Goal: Task Accomplishment & Management: Complete application form

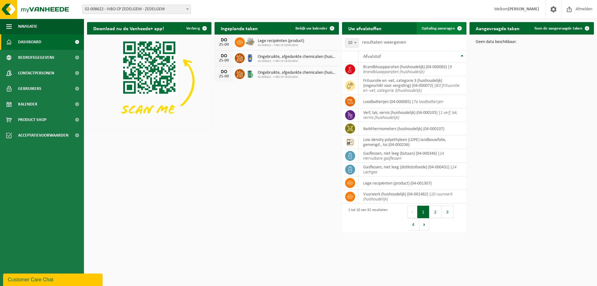
click at [445, 32] on link "Ophaling aanvragen" at bounding box center [441, 28] width 49 height 12
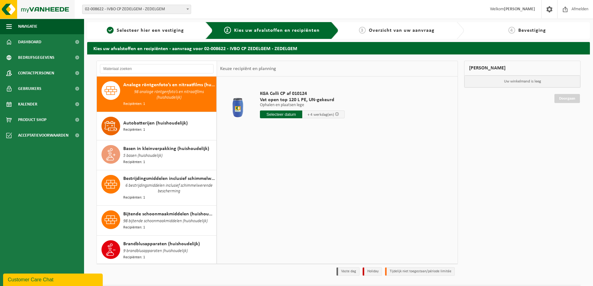
click at [49, 10] on img at bounding box center [37, 9] width 75 height 19
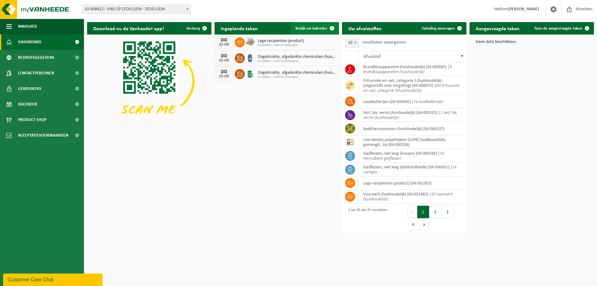
click at [316, 32] on link "Bekijk uw kalender" at bounding box center [315, 28] width 48 height 12
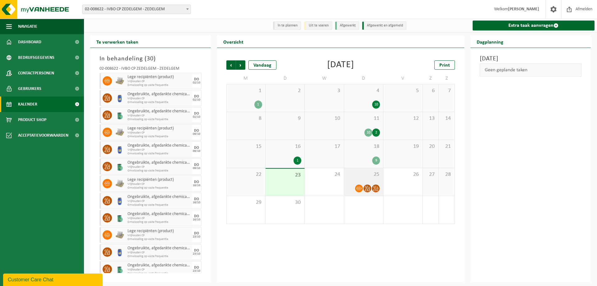
click at [354, 179] on div "25" at bounding box center [363, 182] width 39 height 28
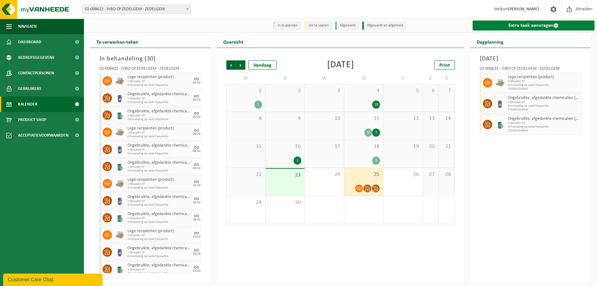
click at [533, 29] on link "Extra taak aanvragen" at bounding box center [534, 26] width 122 height 10
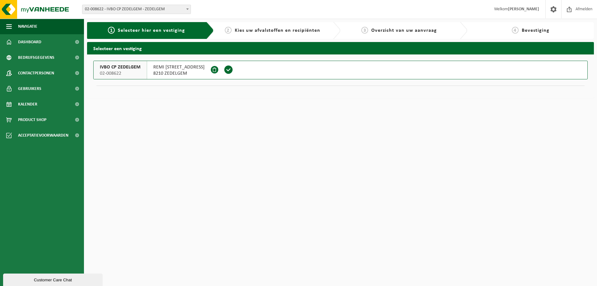
click at [238, 69] on button "IVBO CP ZEDELGEM 02-008622 REMI [STREET_ADDRESS]" at bounding box center [340, 70] width 495 height 19
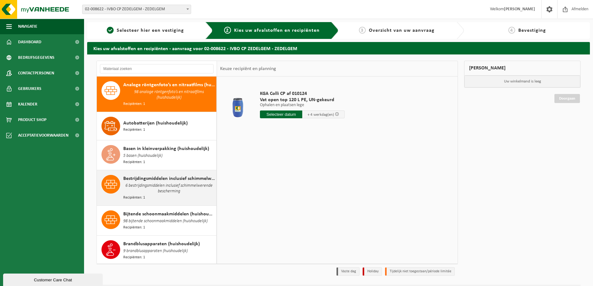
click at [180, 184] on span "6 bestrijdingsmiddelen inclusief schimmelwerende bescherming" at bounding box center [168, 188] width 91 height 12
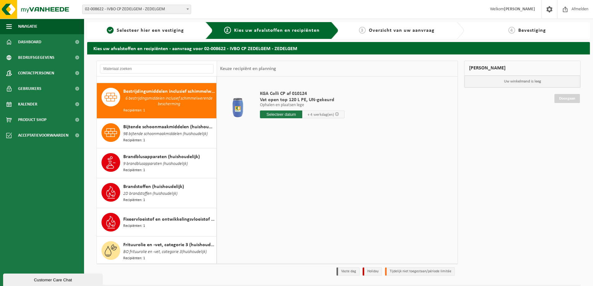
scroll to position [91, 0]
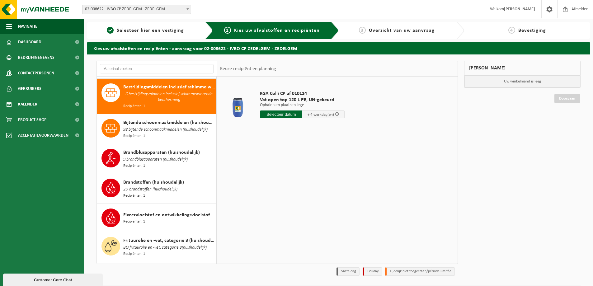
click at [283, 119] on div "KGA Colli CP af 010124 Vat open top 120 L PE, UN-gekeurd Ophalen en plaatsen le…" at bounding box center [302, 105] width 91 height 43
click at [284, 117] on input "text" at bounding box center [281, 114] width 42 height 8
click at [298, 179] on div "25" at bounding box center [298, 180] width 11 height 10
type input "Van 2025-09-25"
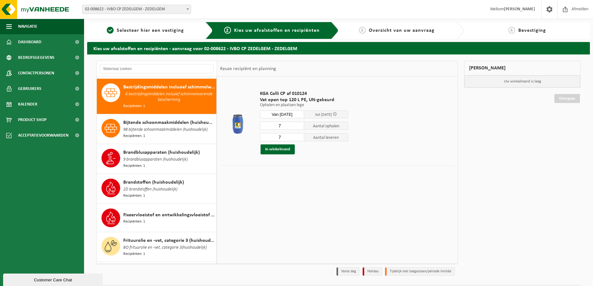
click at [292, 128] on input "7" at bounding box center [282, 126] width 44 height 8
type input "1"
click at [286, 137] on input "7" at bounding box center [282, 137] width 44 height 8
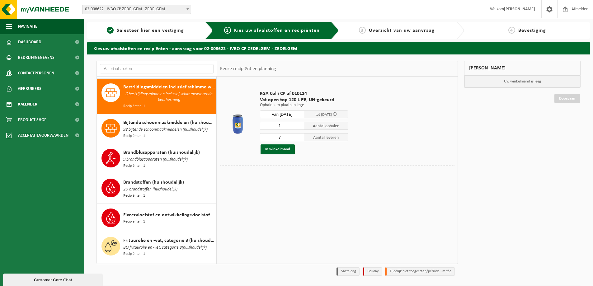
click at [286, 137] on input "7" at bounding box center [282, 137] width 44 height 8
type input "1"
click at [275, 157] on div "KGA Colli CP af 010124 Vat open top 120 L PE, UN-gekeurd Ophalen en plaatsen le…" at bounding box center [304, 122] width 94 height 76
click at [281, 149] on button "In winkelmand" at bounding box center [277, 149] width 34 height 10
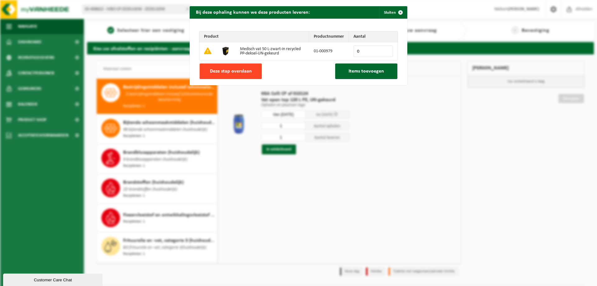
click at [232, 66] on button "Deze stap overslaan" at bounding box center [231, 71] width 62 height 16
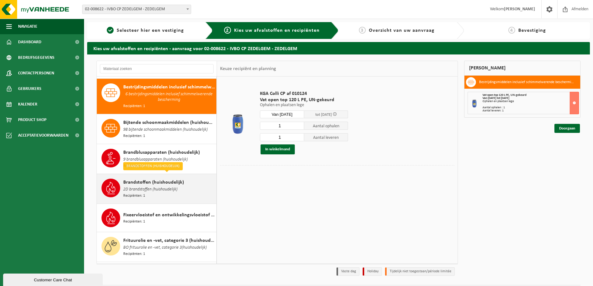
click at [193, 180] on div "Brandstoffen (huishoudelijk) 2D brandstoffen (huishoudelijk) Recipiënten: 1" at bounding box center [168, 189] width 91 height 20
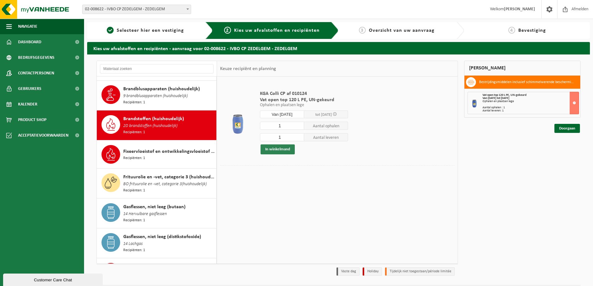
scroll to position [184, 0]
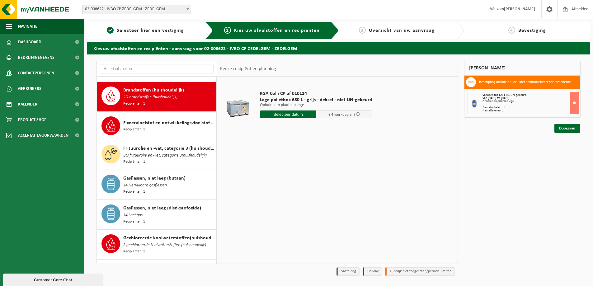
click at [282, 113] on input "text" at bounding box center [288, 114] width 56 height 8
click at [297, 177] on div "25" at bounding box center [298, 180] width 11 height 10
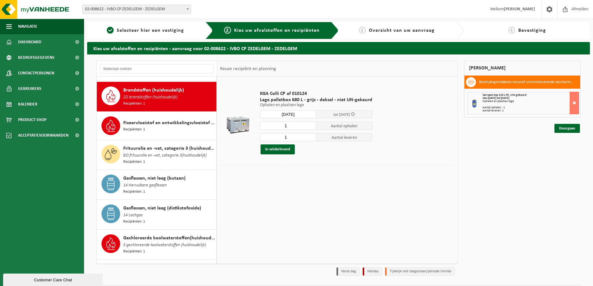
type input "Van 2025-09-25"
click at [276, 149] on button "In winkelmand" at bounding box center [277, 149] width 34 height 10
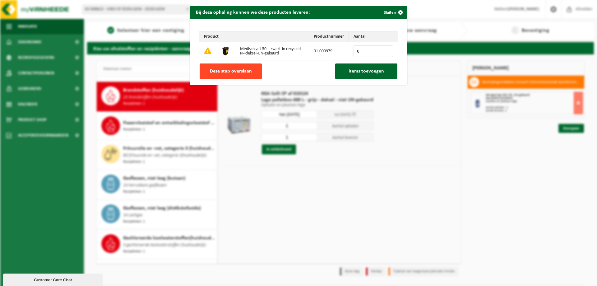
click at [242, 74] on button "Deze stap overslaan" at bounding box center [231, 71] width 62 height 16
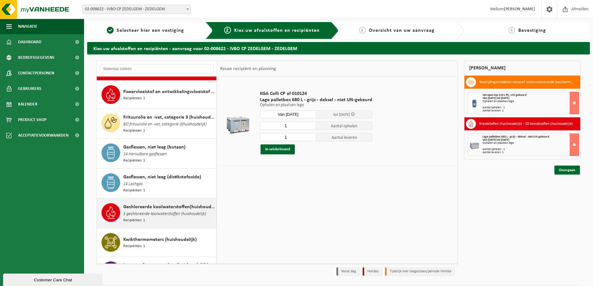
scroll to position [246, 0]
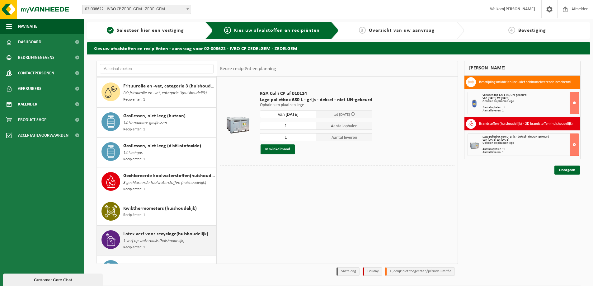
click at [184, 235] on div "Latex verf voor recyclage(huishoudelijk) 1 verf op waterbasis (huishoudelijk) R…" at bounding box center [168, 240] width 91 height 20
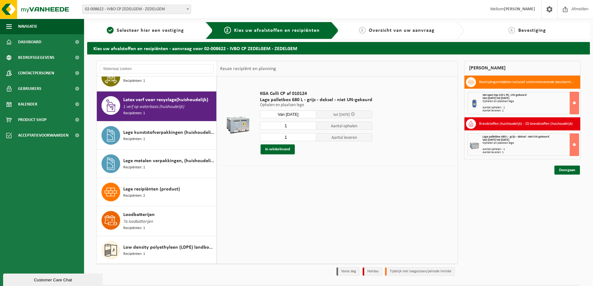
scroll to position [385, 0]
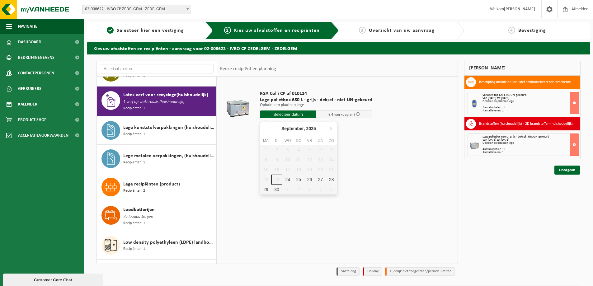
click at [270, 112] on input "text" at bounding box center [288, 114] width 56 height 8
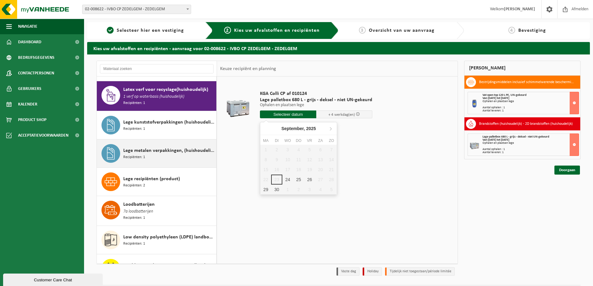
scroll to position [359, 0]
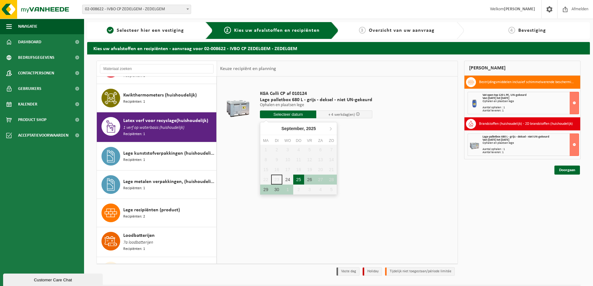
click at [300, 180] on div "25" at bounding box center [298, 180] width 11 height 10
type input "Van 2025-09-25"
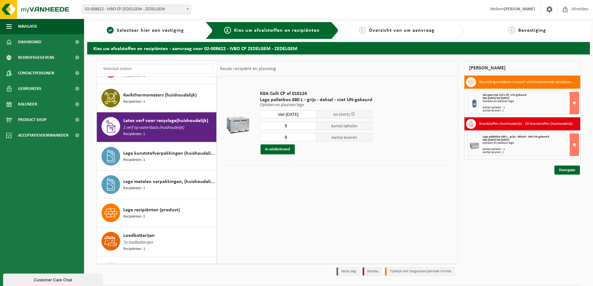
click at [299, 124] on input "9" at bounding box center [288, 126] width 56 height 8
type input "2"
click at [292, 137] on input "9" at bounding box center [288, 137] width 56 height 8
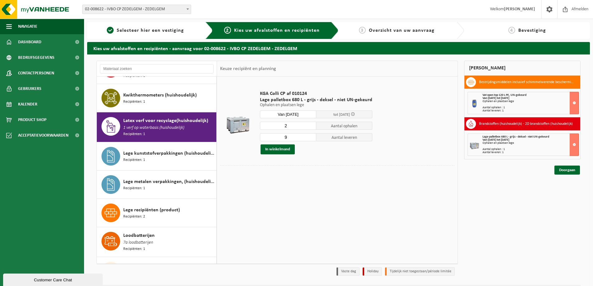
click at [292, 137] on input "9" at bounding box center [288, 137] width 56 height 8
type input "2"
click at [283, 147] on button "In winkelmand" at bounding box center [277, 149] width 34 height 10
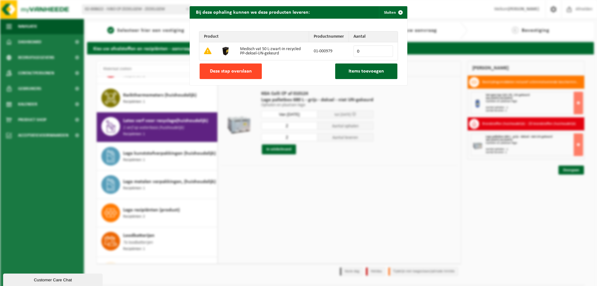
click at [250, 69] on button "Deze stap overslaan" at bounding box center [231, 71] width 62 height 16
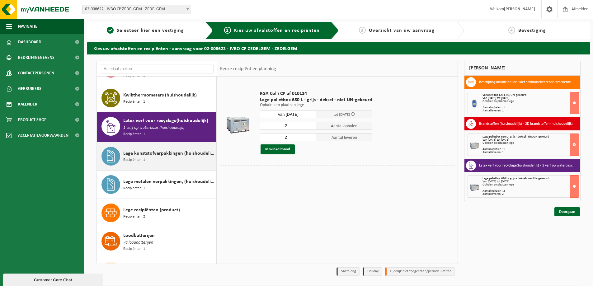
click at [164, 150] on div "Lege kunststofverpakkingen (huishoudelijk) Recipiënten: 1" at bounding box center [168, 156] width 91 height 19
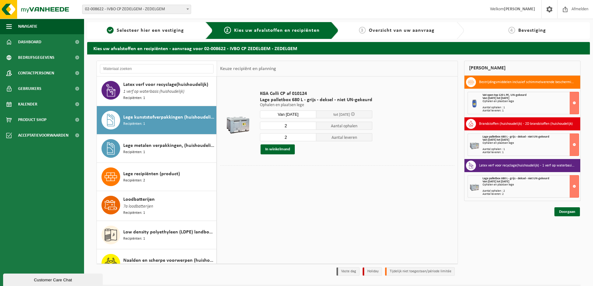
scroll to position [414, 0]
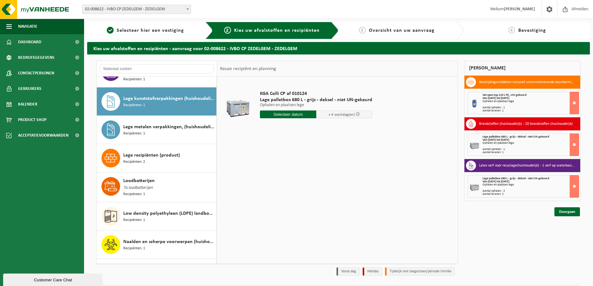
click at [298, 111] on input "text" at bounding box center [288, 114] width 56 height 8
click at [300, 180] on div "25" at bounding box center [298, 180] width 11 height 10
type input "Van 2025-09-25"
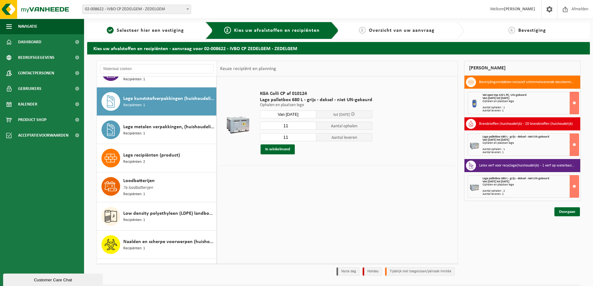
click at [295, 128] on input "11" at bounding box center [288, 126] width 56 height 8
type input "6"
click at [291, 136] on input "11" at bounding box center [288, 137] width 56 height 8
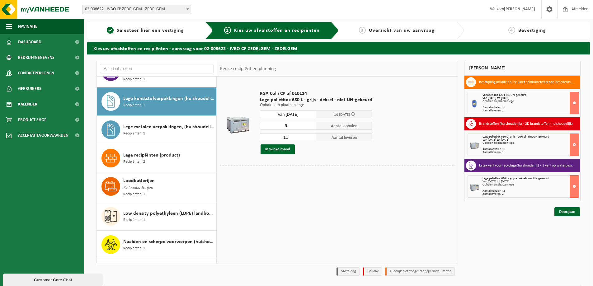
click at [291, 136] on input "11" at bounding box center [288, 137] width 56 height 8
type input "6"
click at [284, 148] on button "In winkelmand" at bounding box center [277, 149] width 34 height 10
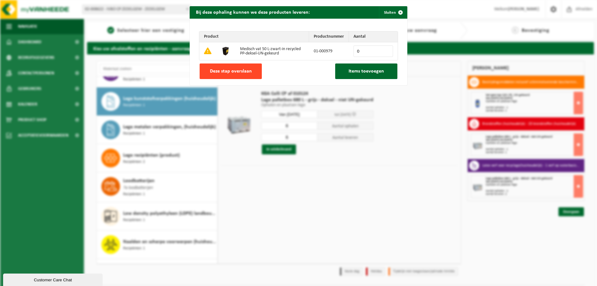
click at [235, 69] on span "Deze stap overslaan" at bounding box center [231, 71] width 42 height 5
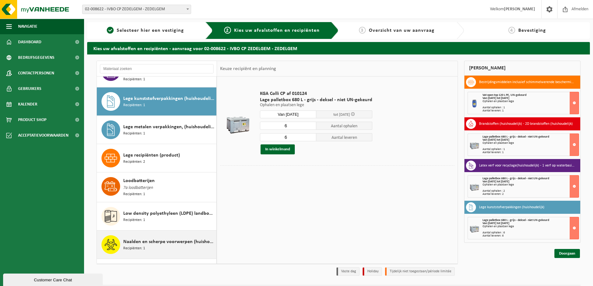
click at [178, 238] on span "Naalden en scherpe voorwerpen (huishoudelijk)" at bounding box center [168, 241] width 91 height 7
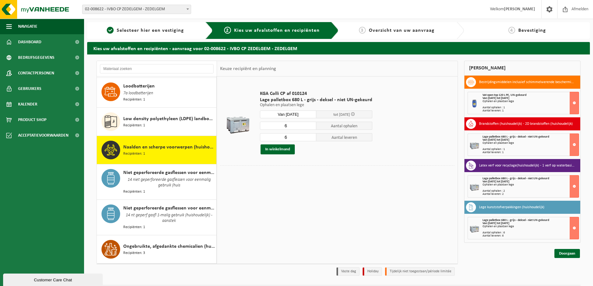
scroll to position [556, 0]
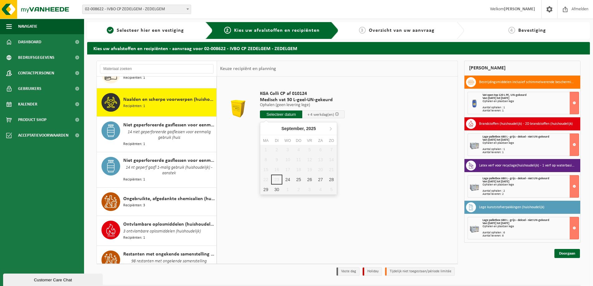
click at [284, 115] on input "text" at bounding box center [281, 114] width 42 height 8
click at [296, 181] on div "25" at bounding box center [298, 180] width 11 height 10
type input "Van 2025-09-25"
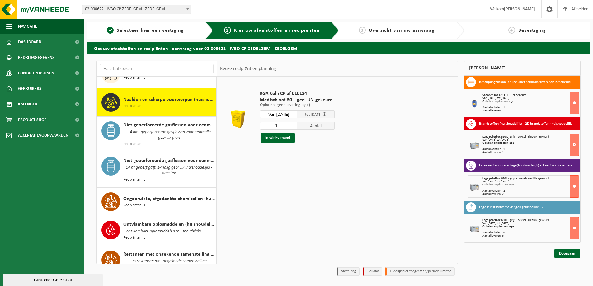
click at [284, 121] on div "KGA Colli CP af 010124 Medisch vat 50 L-geel-UN-gekeurd Ophalen (geen levering …" at bounding box center [297, 116] width 81 height 65
click at [283, 124] on input "1" at bounding box center [278, 126] width 37 height 8
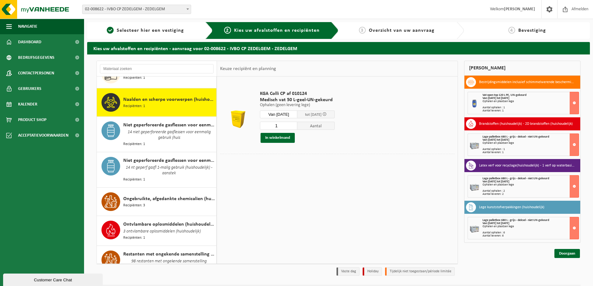
click at [307, 162] on div at bounding box center [337, 159] width 234 height 10
click at [281, 133] on button "In winkelmand" at bounding box center [277, 138] width 34 height 10
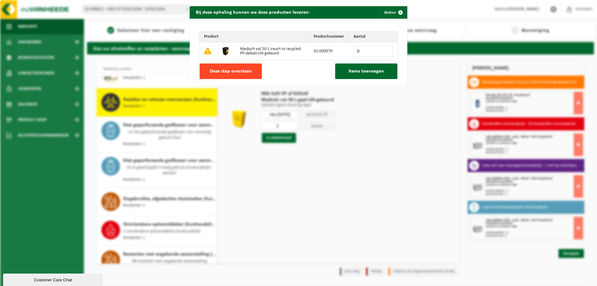
click at [246, 72] on span "Deze stap overslaan" at bounding box center [231, 71] width 42 height 5
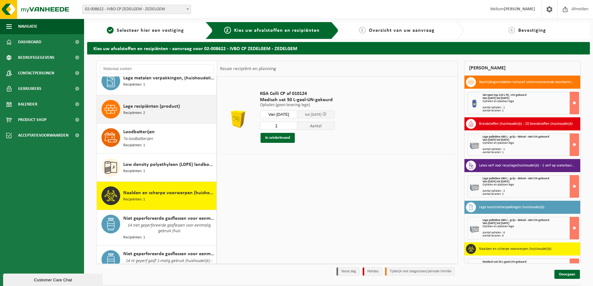
scroll to position [525, 0]
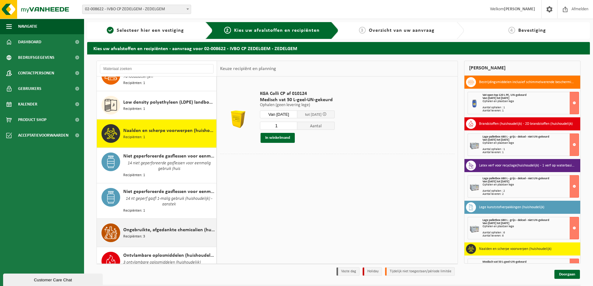
click at [171, 226] on span "Ongebruikte, afgedankte chemicalien (huishoudelijk)" at bounding box center [168, 229] width 91 height 7
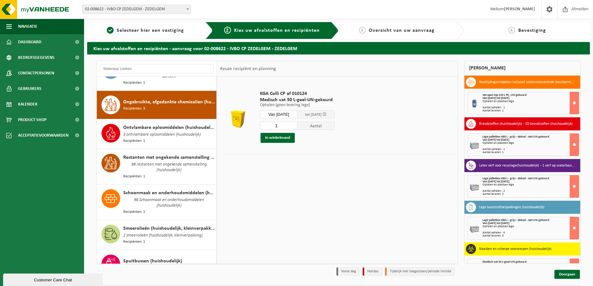
scroll to position [653, 0]
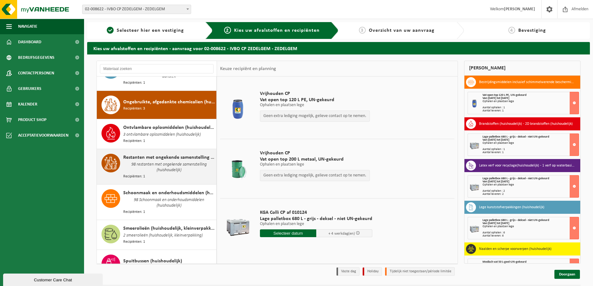
click at [200, 161] on span "98 restanten met ongekende samenstelling (huishoudelijk)" at bounding box center [168, 167] width 91 height 12
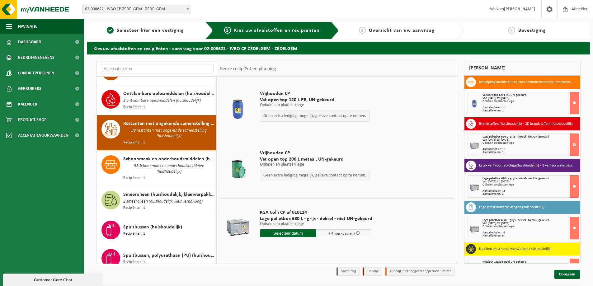
scroll to position [710, 0]
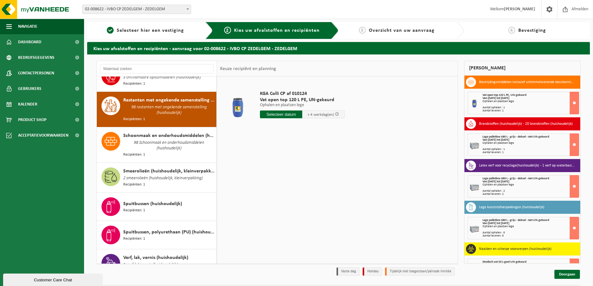
click at [265, 113] on input "text" at bounding box center [281, 114] width 42 height 8
click at [296, 178] on div "25" at bounding box center [298, 180] width 11 height 10
type input "Van 2025-09-25"
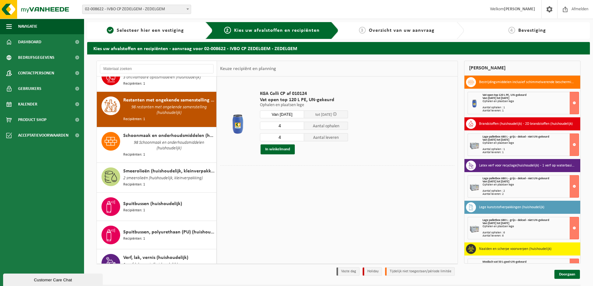
click at [286, 121] on div "4 Aantal ophalen" at bounding box center [304, 125] width 88 height 8
click at [286, 122] on input "4" at bounding box center [282, 126] width 44 height 8
type input "1"
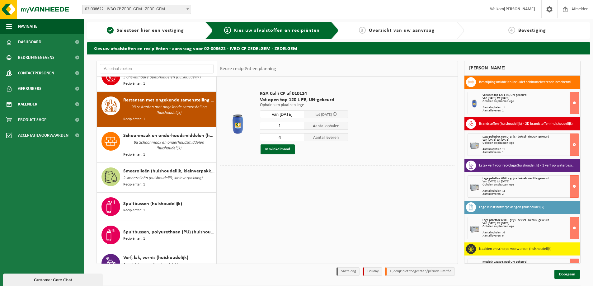
click at [283, 137] on input "4" at bounding box center [282, 137] width 44 height 8
type input "1"
click at [280, 146] on button "In winkelmand" at bounding box center [277, 149] width 34 height 10
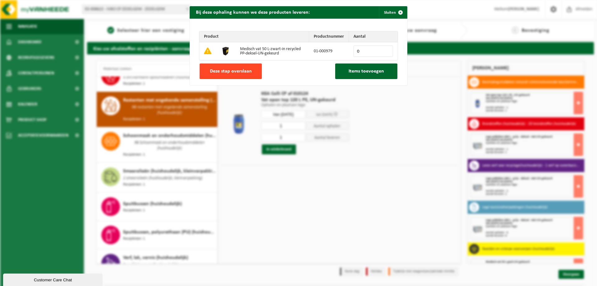
click at [248, 72] on span "Deze stap overslaan" at bounding box center [231, 71] width 42 height 5
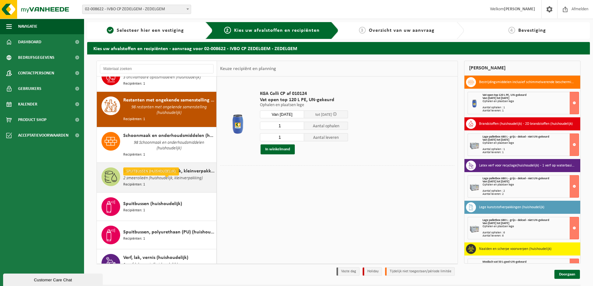
click at [180, 167] on div "Smeerolieën (huishoudelijk, kleinverpakking) 2 smeerolieën (huishoudelijk, klei…" at bounding box center [168, 177] width 91 height 20
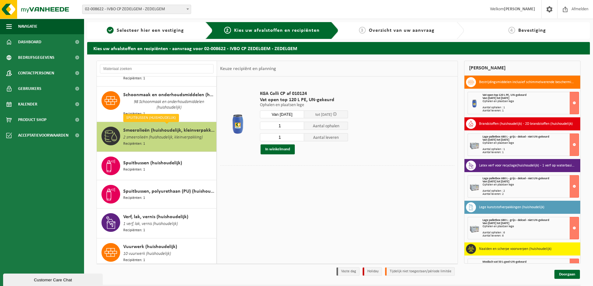
scroll to position [764, 0]
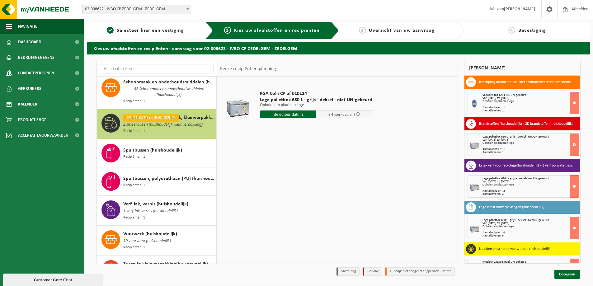
click at [286, 112] on input "text" at bounding box center [288, 114] width 56 height 8
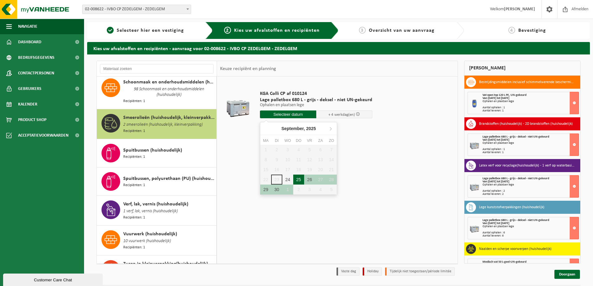
click at [301, 179] on div "25" at bounding box center [298, 180] width 11 height 10
type input "Van 2025-09-25"
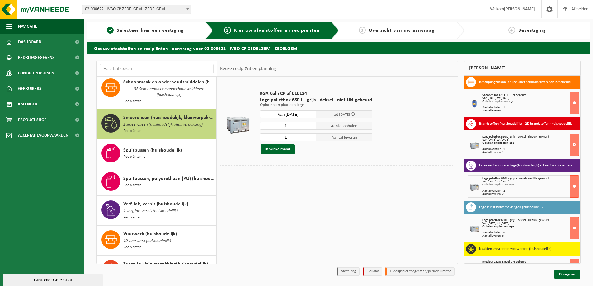
click at [289, 128] on input "1" at bounding box center [288, 126] width 56 height 8
click at [283, 151] on button "In winkelmand" at bounding box center [277, 149] width 34 height 10
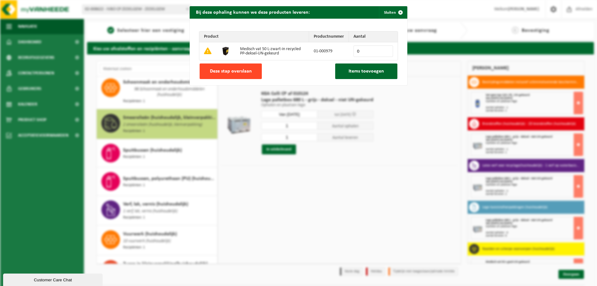
click at [246, 73] on span "Deze stap overslaan" at bounding box center [231, 71] width 42 height 5
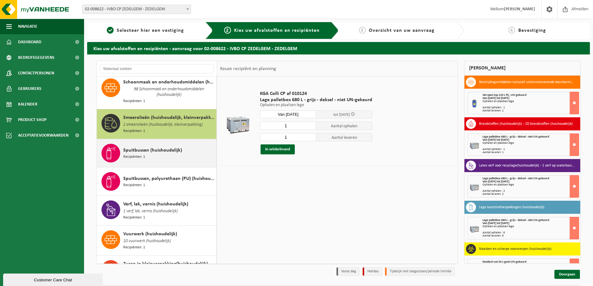
click at [154, 139] on div "Spuitbussen (huishoudelijk) Recipiënten: 1" at bounding box center [157, 153] width 120 height 28
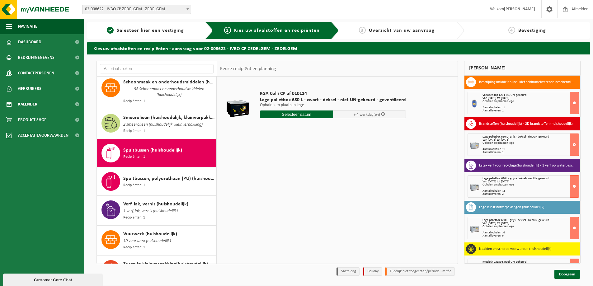
click at [296, 112] on input "text" at bounding box center [296, 114] width 73 height 8
click at [299, 181] on div "25" at bounding box center [298, 180] width 11 height 10
type input "Van 2025-09-25"
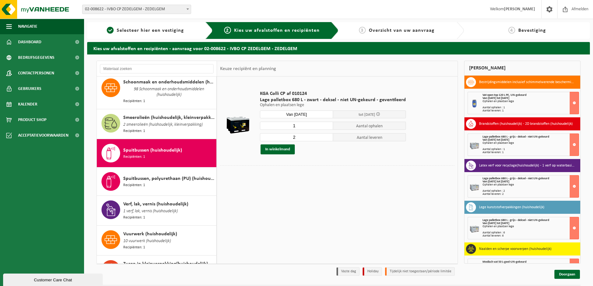
type input "1"
click at [327, 126] on input "1" at bounding box center [296, 126] width 73 height 8
type input "1"
click at [326, 138] on input "1" at bounding box center [296, 137] width 73 height 8
click at [302, 158] on div "KGA Colli CP af 010124 Lage palletbox 680 L - zwart - deksel - niet UN-gekeurd …" at bounding box center [333, 122] width 152 height 76
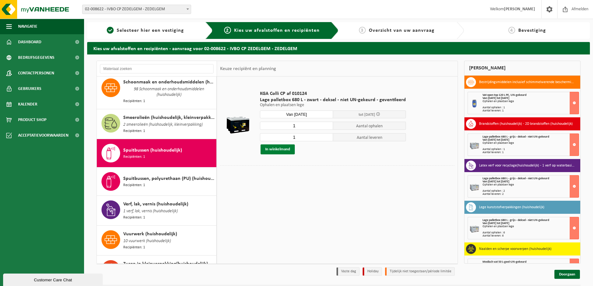
click at [293, 153] on button "In winkelmand" at bounding box center [277, 149] width 34 height 10
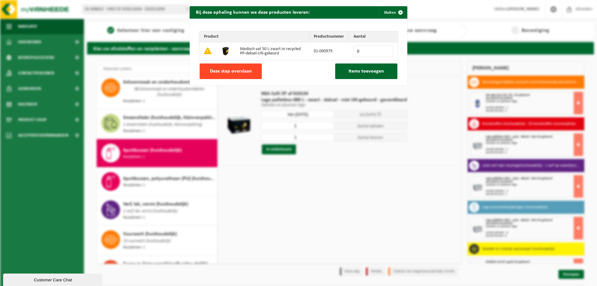
click at [259, 73] on button "Deze stap overslaan" at bounding box center [231, 71] width 62 height 16
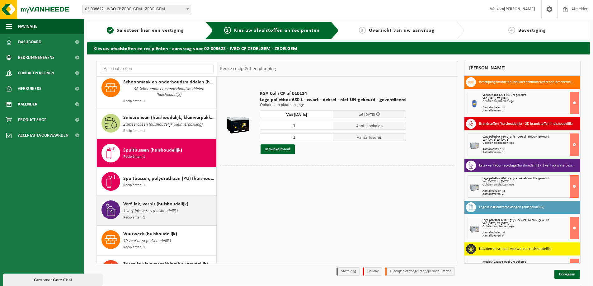
click at [169, 200] on span "Verf, lak, vernis (huishoudelijk)" at bounding box center [155, 203] width 65 height 7
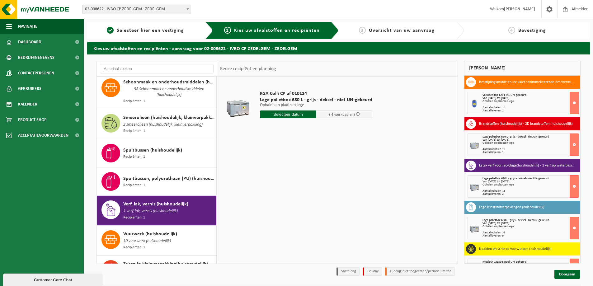
click at [290, 116] on input "text" at bounding box center [288, 114] width 56 height 8
click at [297, 180] on div "25" at bounding box center [298, 180] width 11 height 10
type input "Van 2025-09-25"
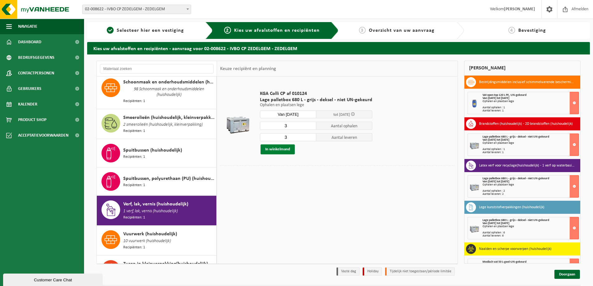
click at [277, 149] on button "In winkelmand" at bounding box center [277, 149] width 34 height 10
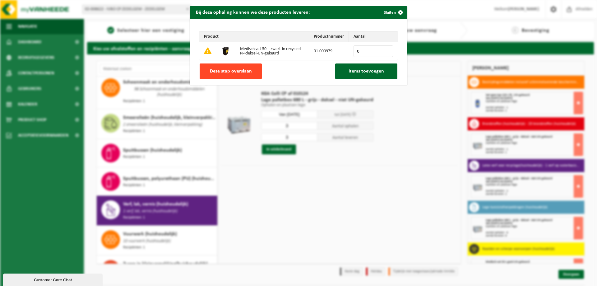
click at [252, 72] on button "Deze stap overslaan" at bounding box center [231, 71] width 62 height 16
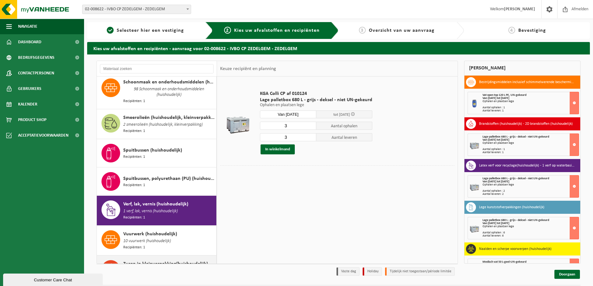
click at [178, 260] on div "Zuren in kleinverpakking(huishoudelijk) 5 zuren (huishoudelijk) Recipiënten: 1" at bounding box center [168, 270] width 91 height 20
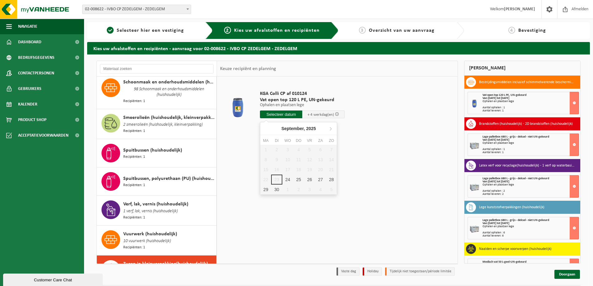
click at [278, 112] on input "text" at bounding box center [281, 114] width 42 height 8
click at [297, 181] on div "25" at bounding box center [298, 180] width 11 height 10
type input "Van 2025-09-25"
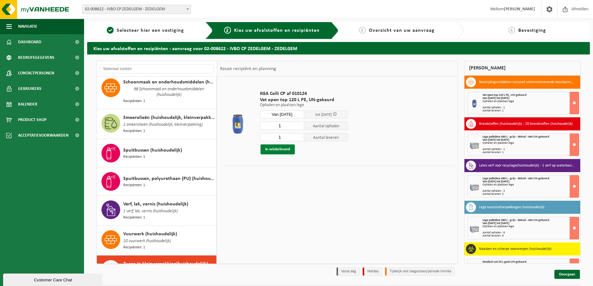
click at [264, 148] on button "In winkelmand" at bounding box center [277, 149] width 34 height 10
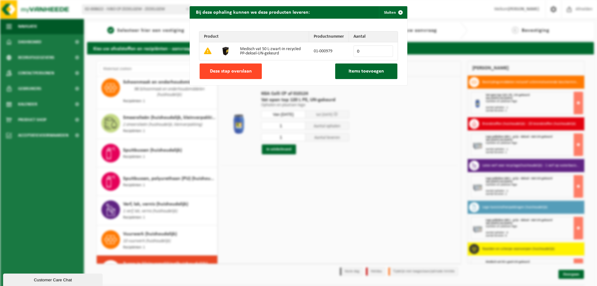
click at [246, 76] on button "Deze stap overslaan" at bounding box center [231, 71] width 62 height 16
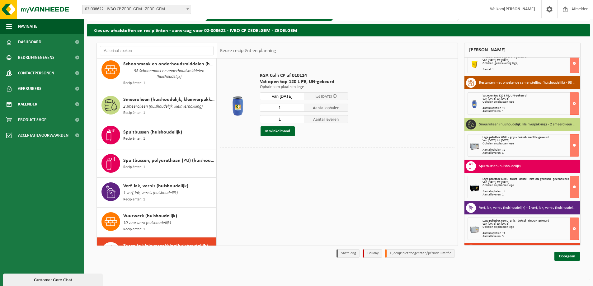
scroll to position [226, 0]
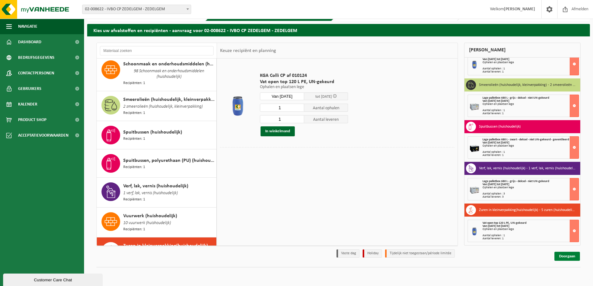
click at [568, 255] on link "Doorgaan" at bounding box center [567, 256] width 26 height 9
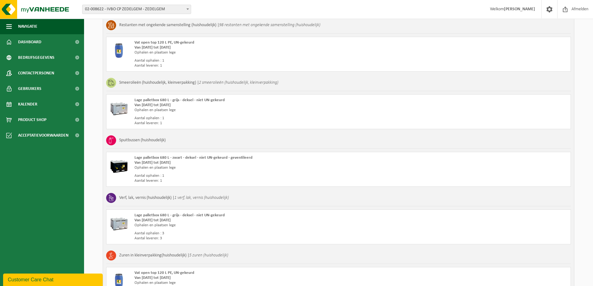
scroll to position [543, 0]
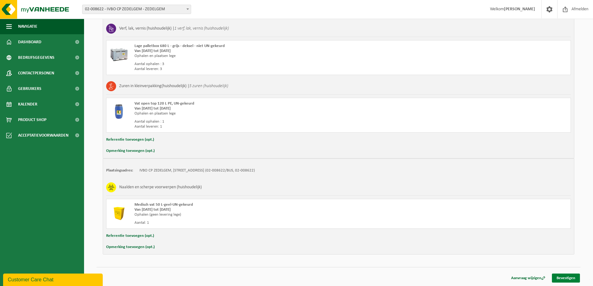
click at [575, 275] on link "Bevestigen" at bounding box center [566, 278] width 28 height 9
